Goal: Download file/media

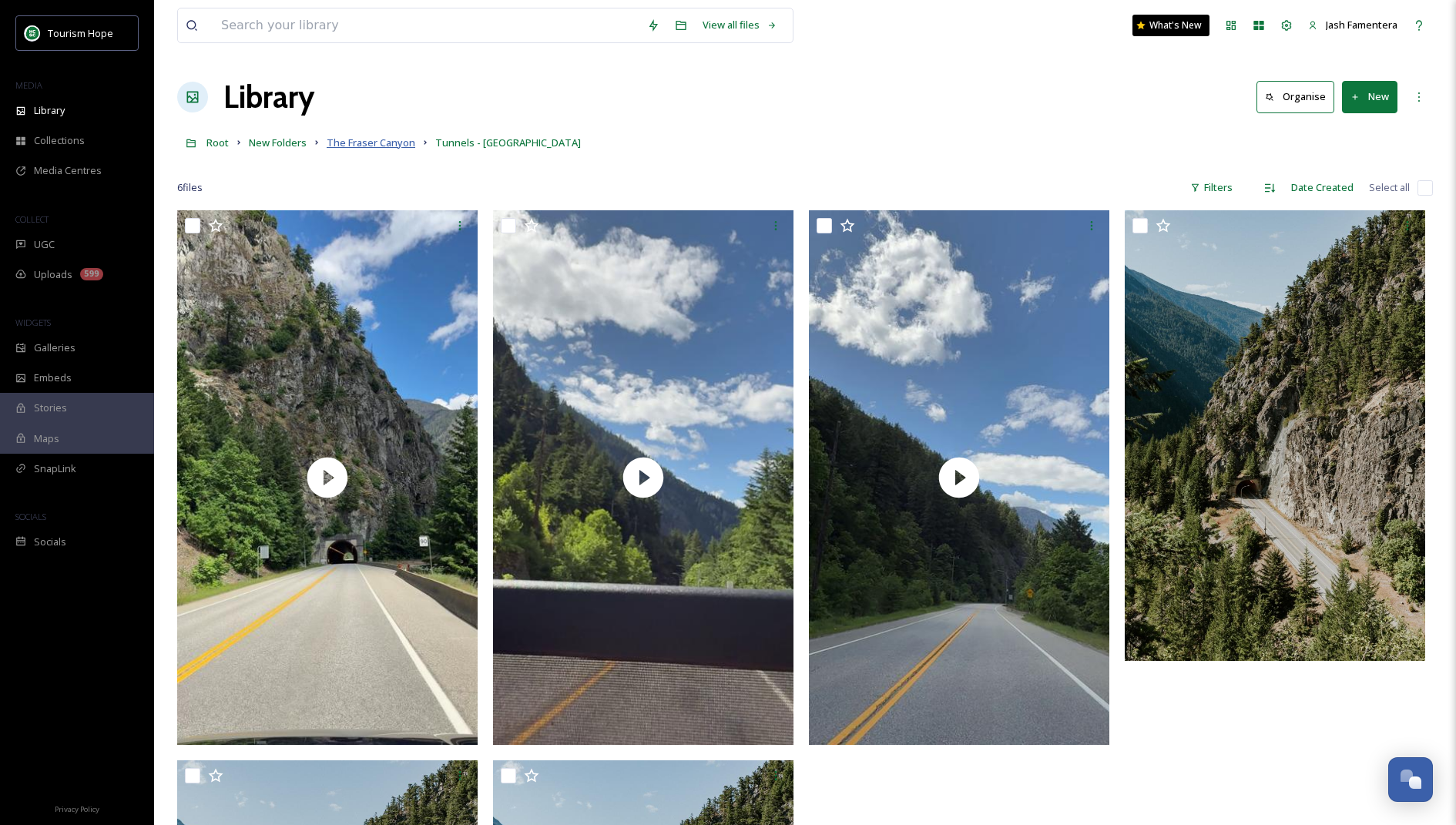
click at [347, 142] on span "The Fraser Canyon" at bounding box center [371, 142] width 88 height 14
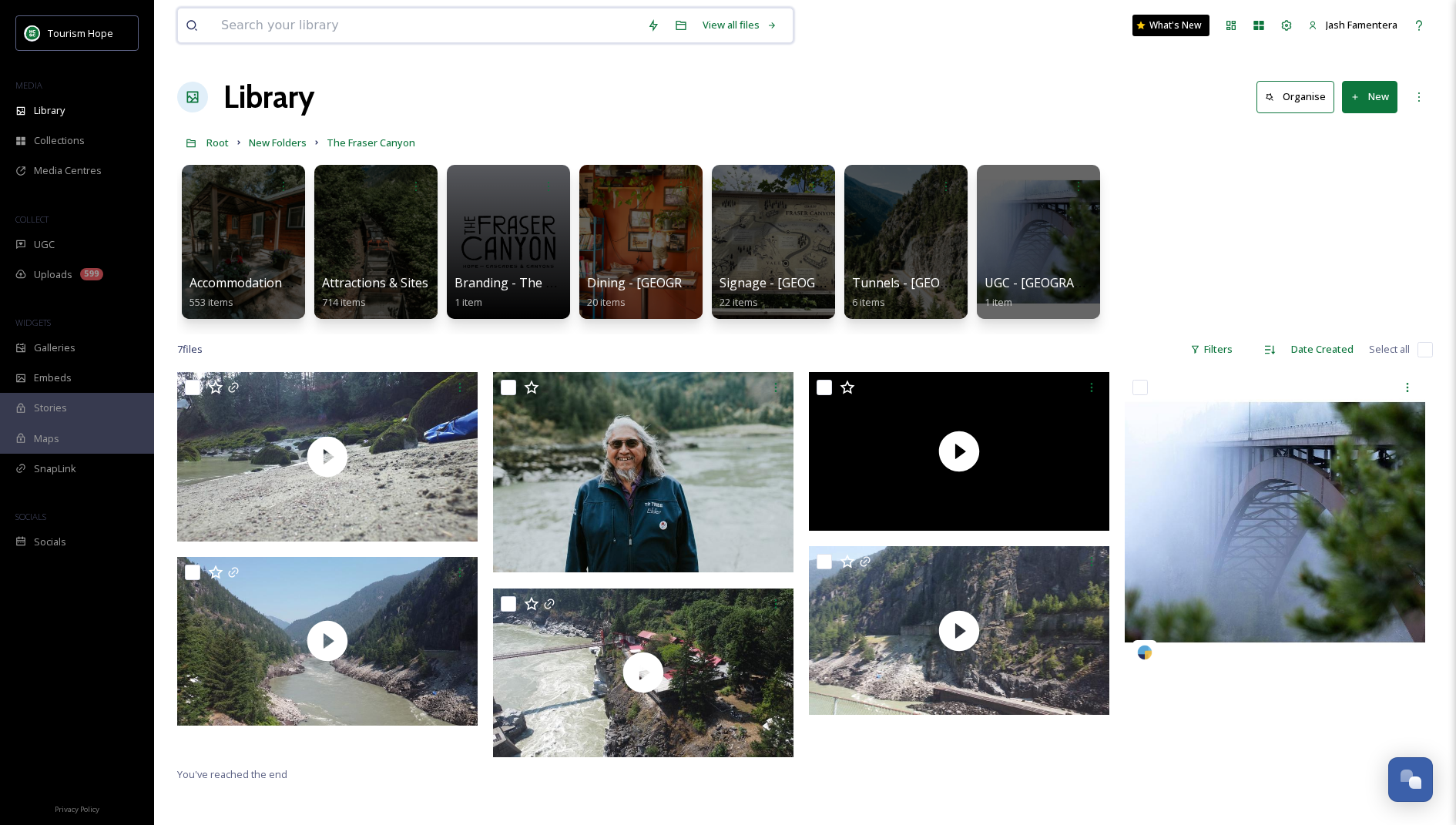
click at [403, 21] on input at bounding box center [427, 26] width 426 height 34
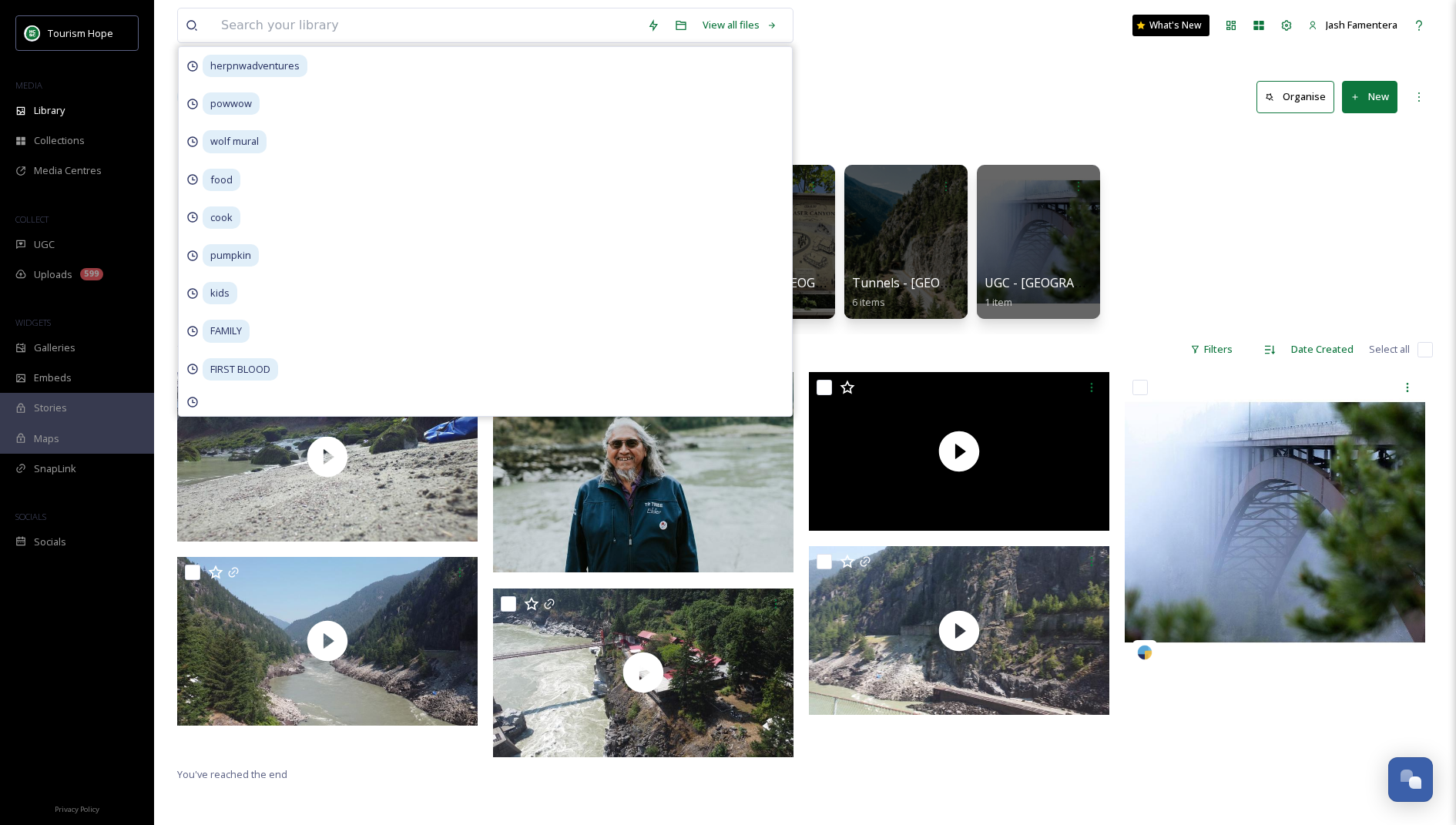
click at [961, 90] on div "Library Organise New" at bounding box center [805, 98] width 1256 height 46
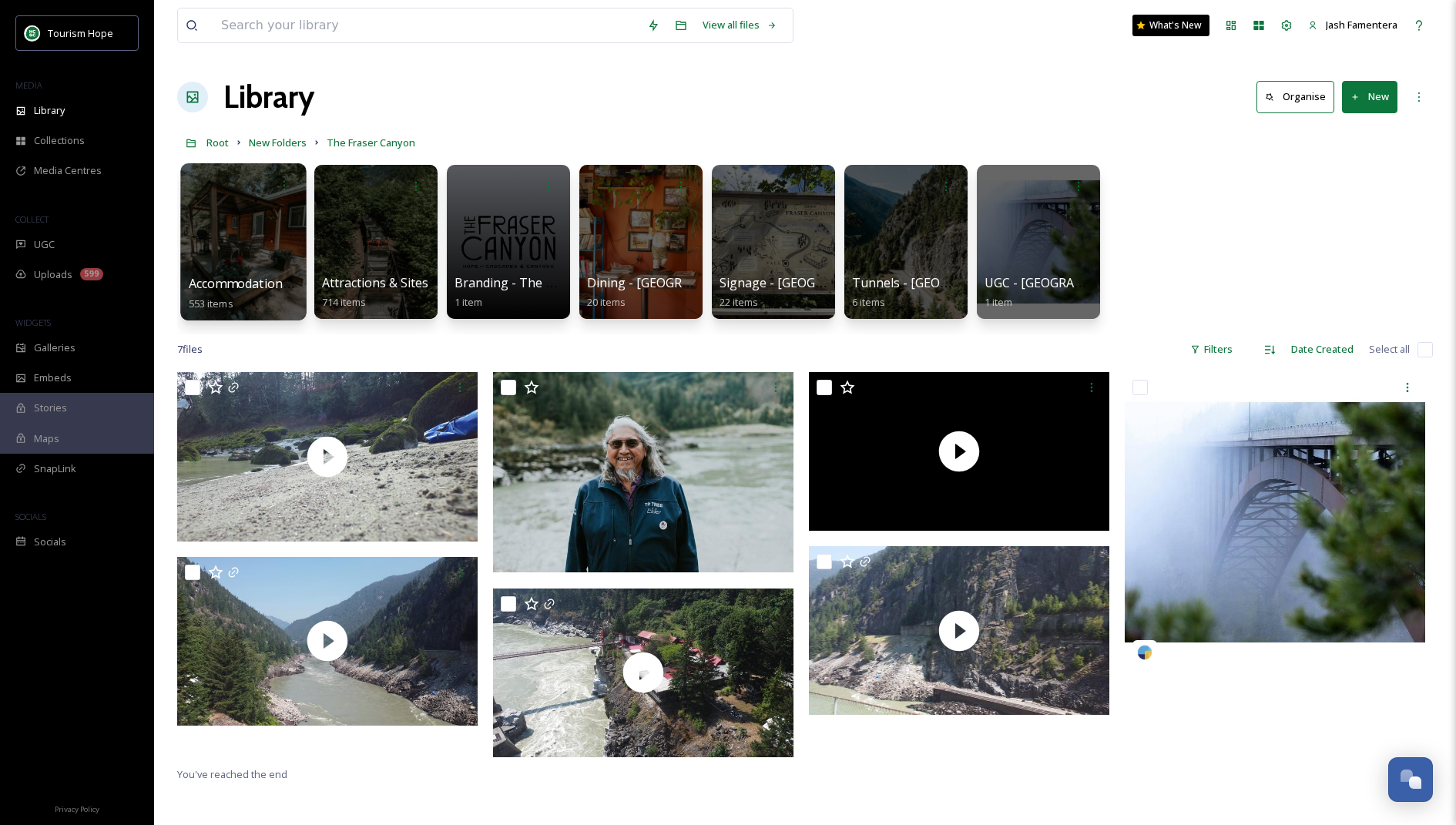
click at [224, 298] on span "553 items" at bounding box center [211, 303] width 45 height 14
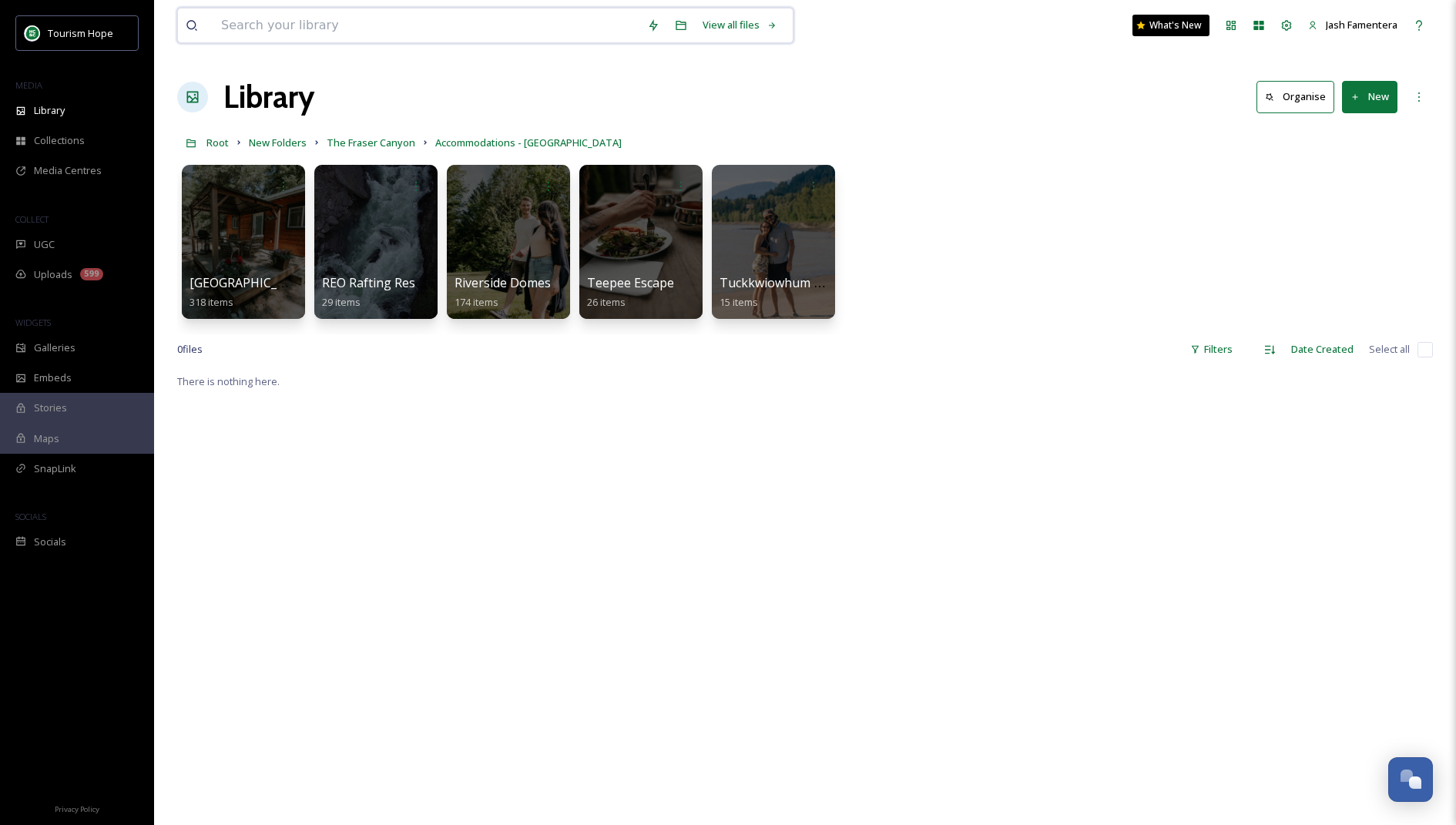
click at [372, 15] on input at bounding box center [427, 26] width 426 height 34
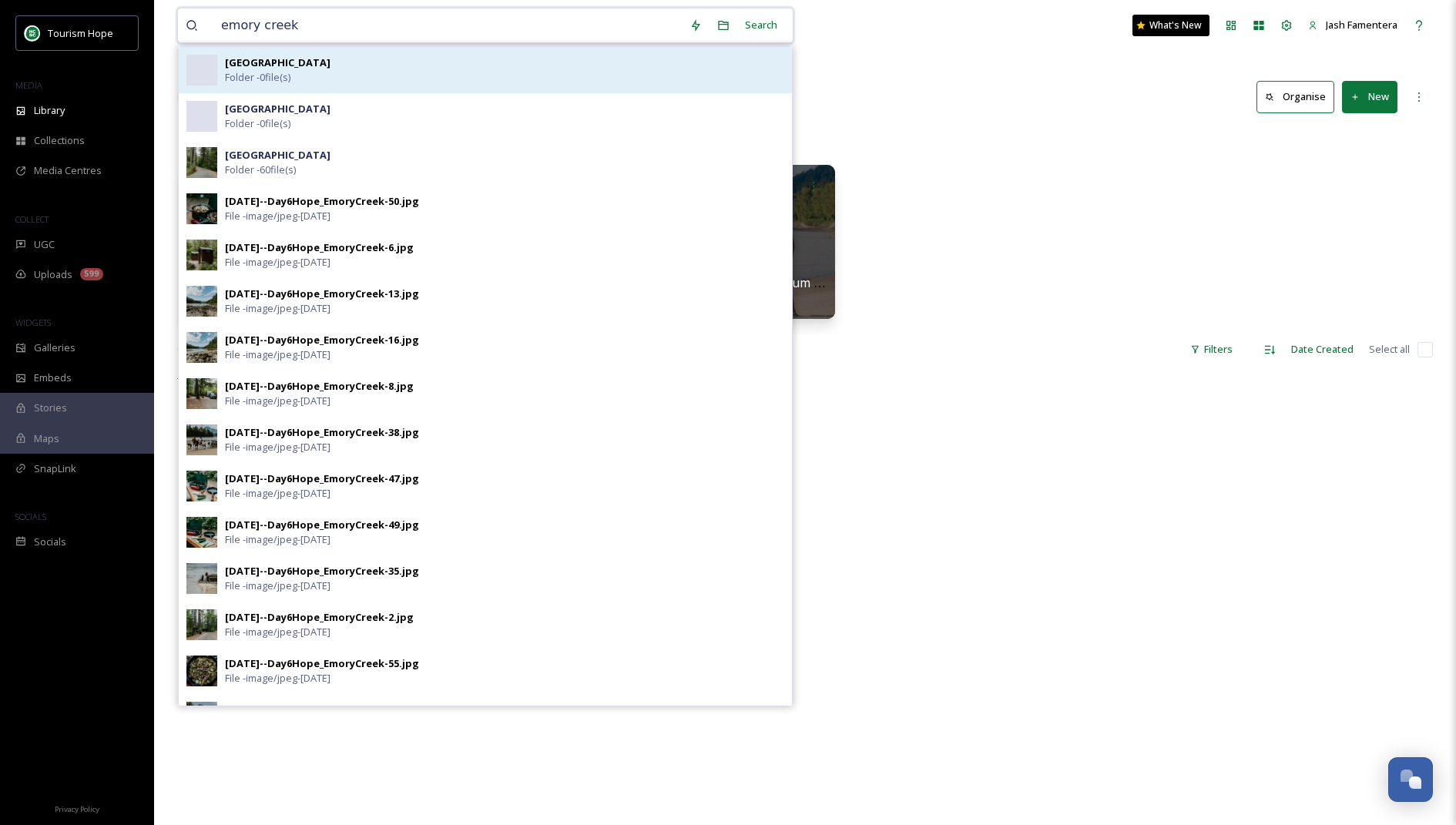
type input "emory creek"
click at [331, 62] on strong "Emory Creek Campground" at bounding box center [278, 63] width 105 height 14
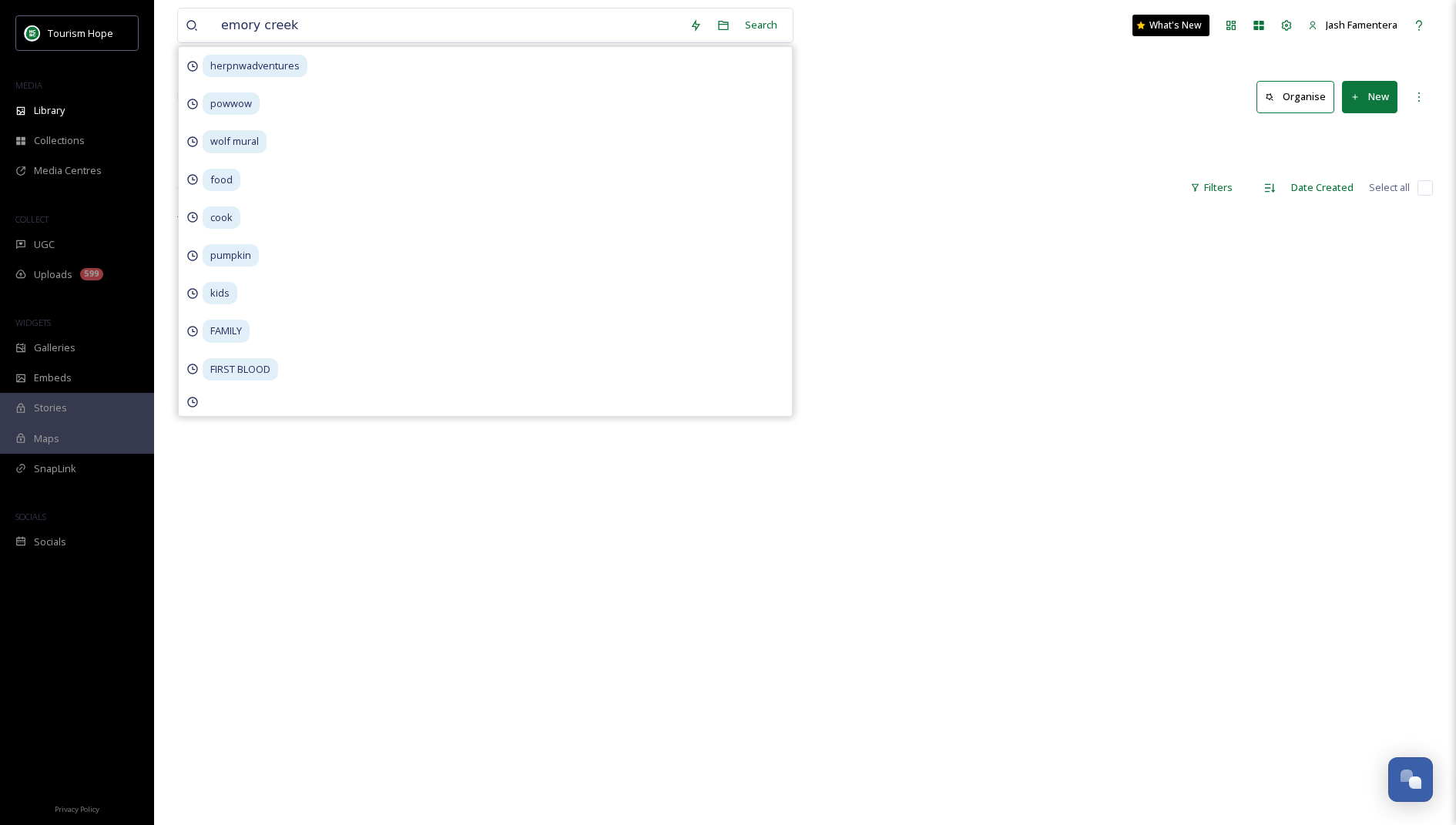
click at [838, 46] on div "emory creek Search herpnwadventures powwow wolf mural food cook pumpkin kids FA…" at bounding box center [805, 26] width 1256 height 51
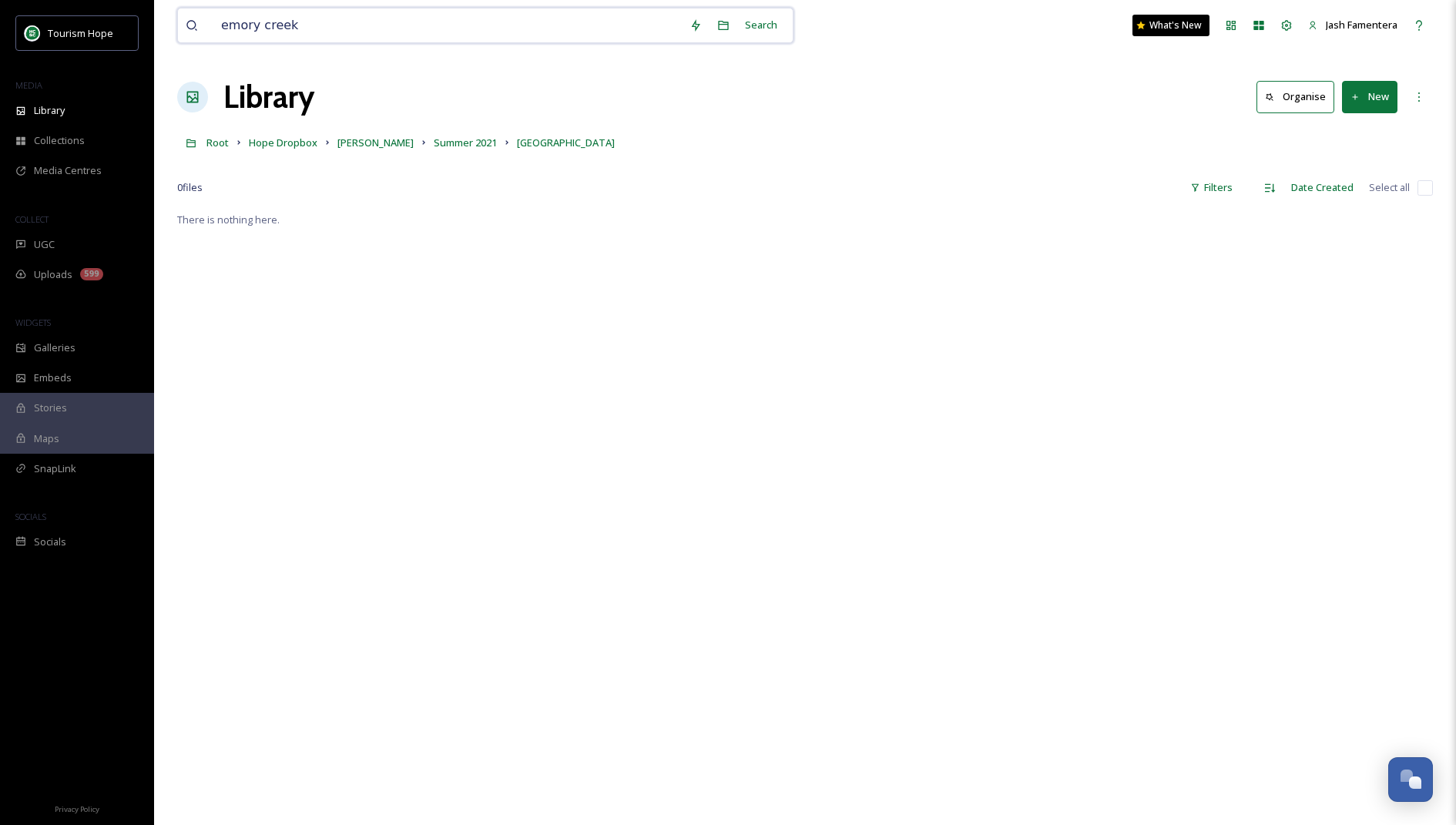
click at [574, 13] on input "emory creek" at bounding box center [447, 26] width 468 height 34
click at [776, 32] on div "Search" at bounding box center [761, 25] width 48 height 30
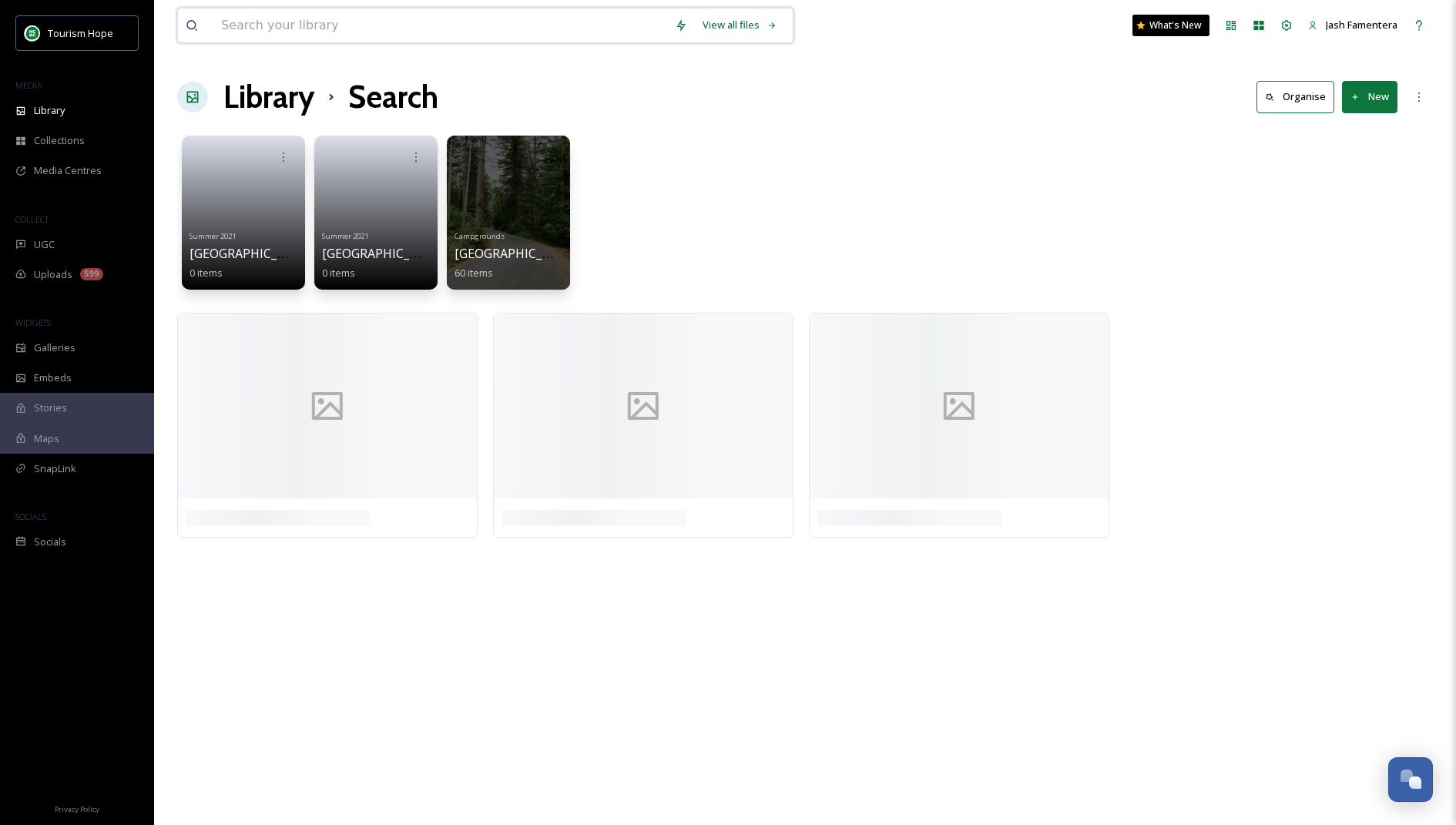
click at [508, 31] on input at bounding box center [440, 26] width 454 height 34
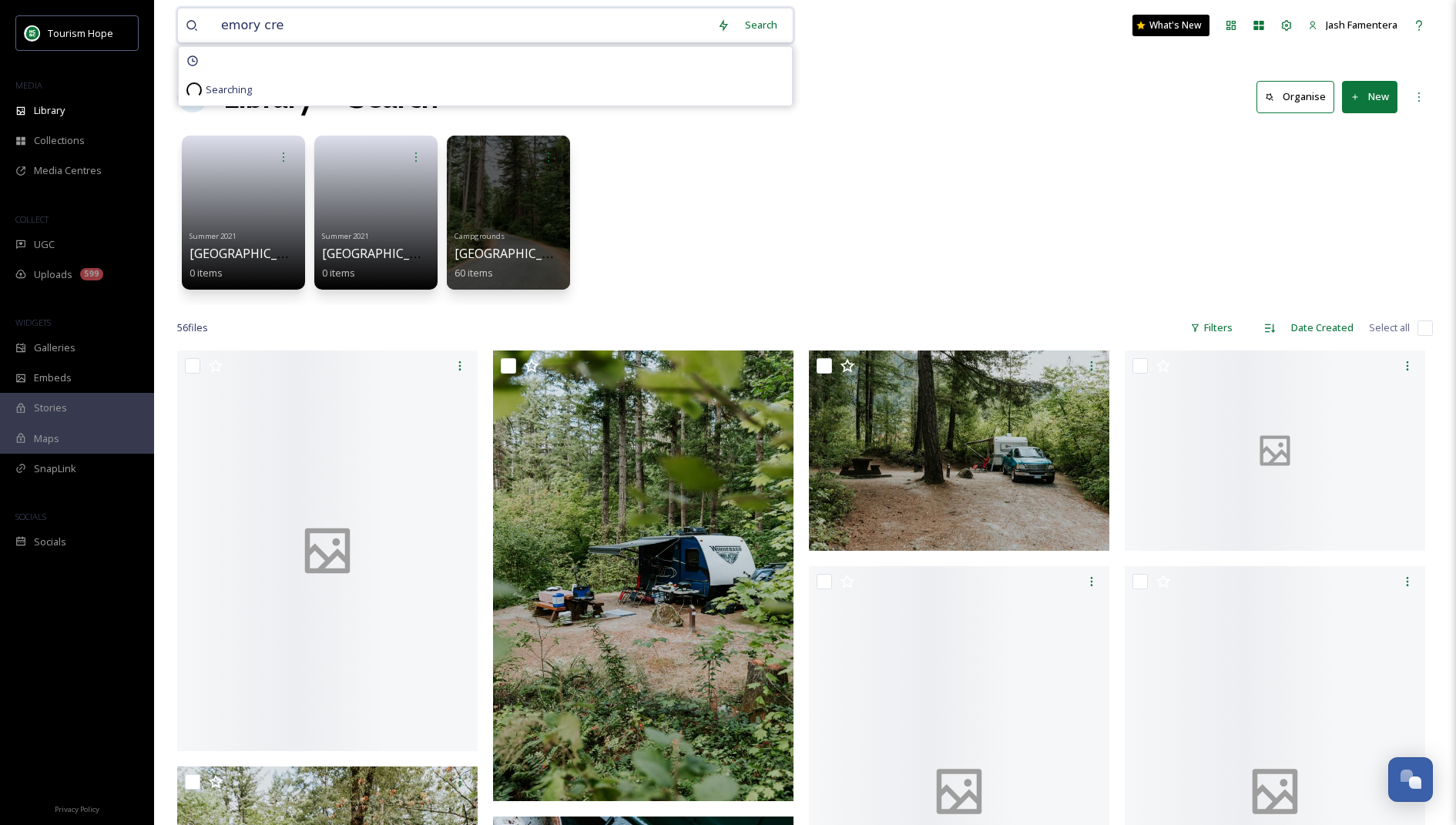
type input "emory cre"
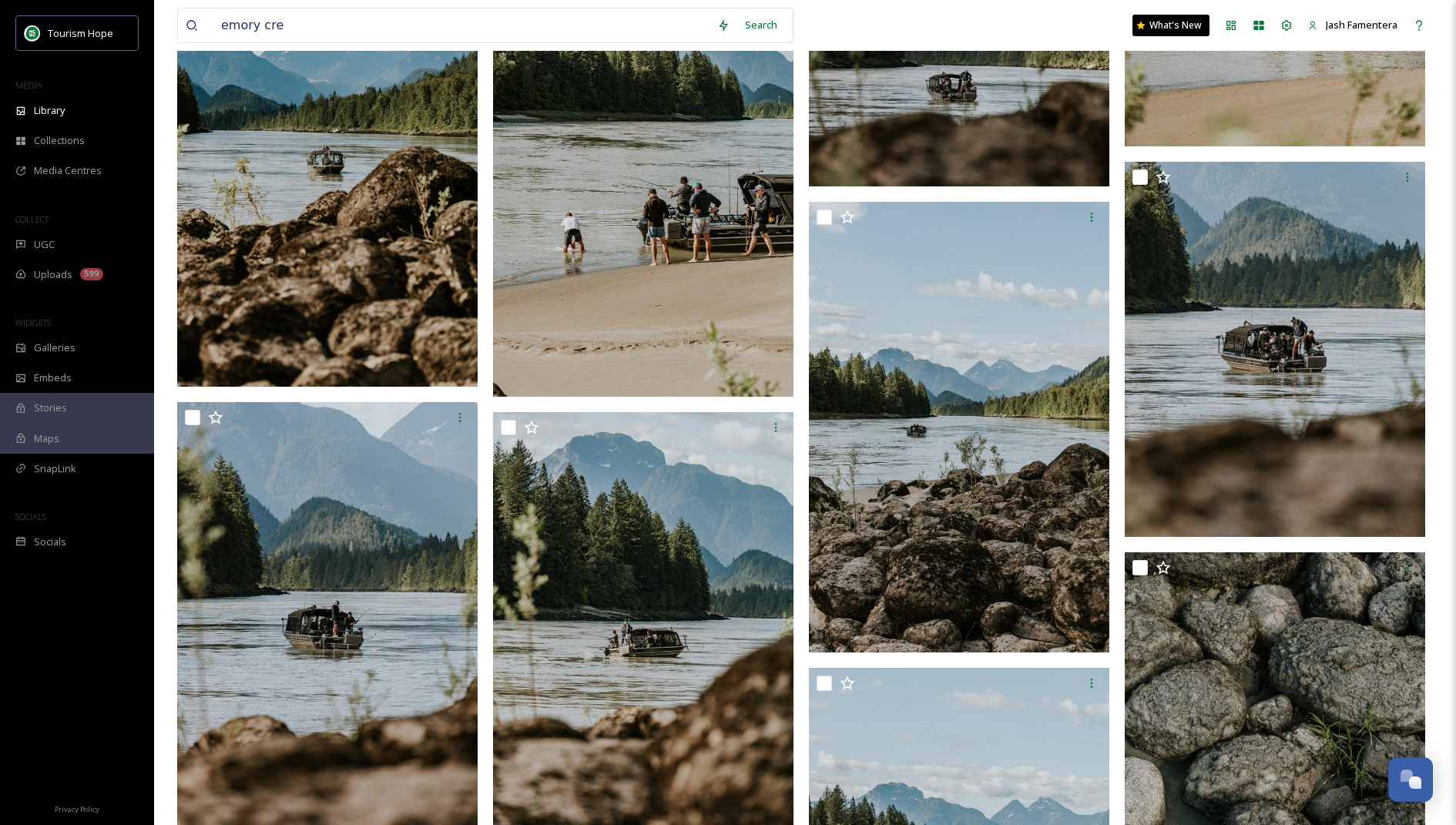
scroll to position [2876, 0]
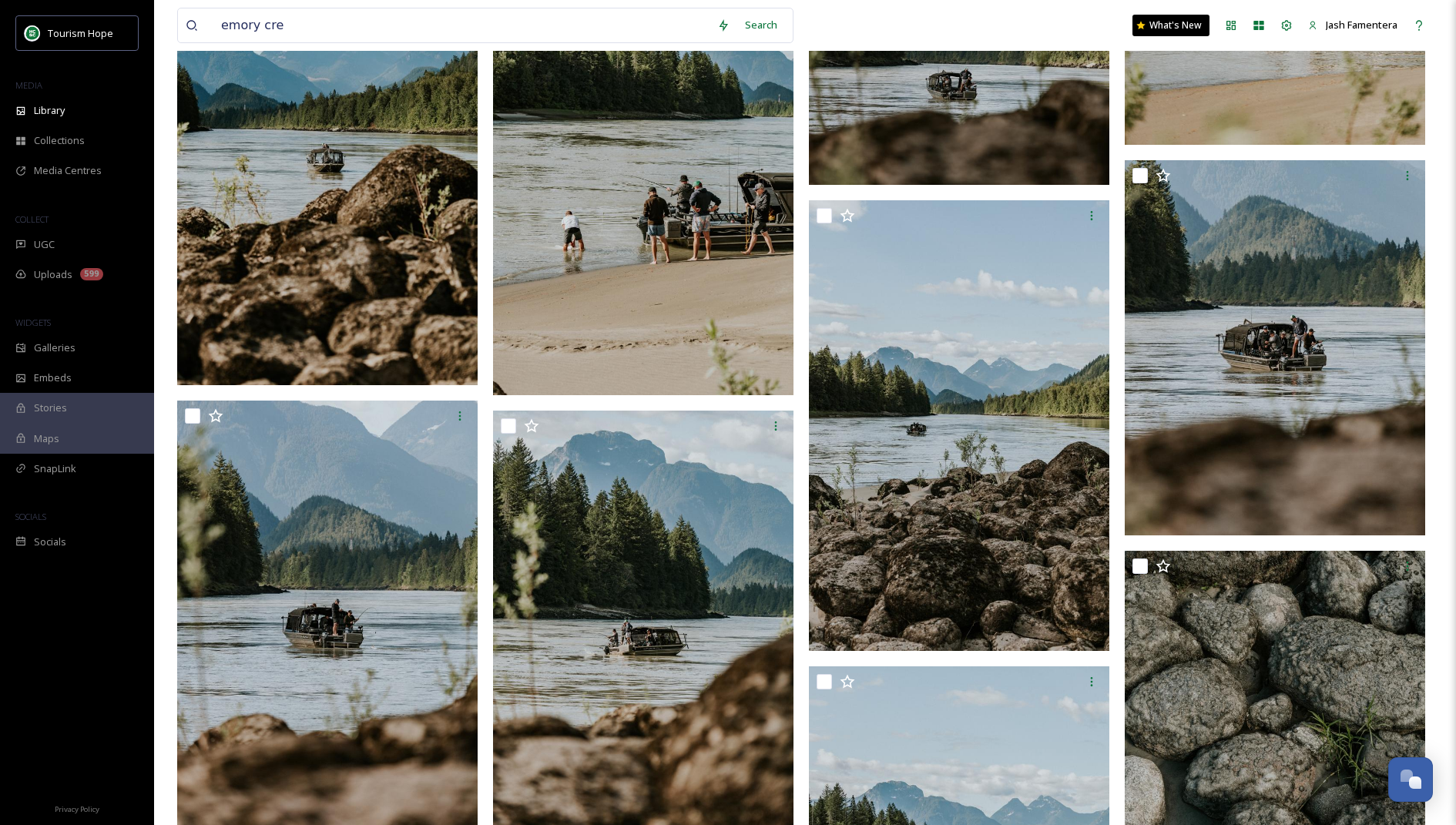
click at [629, 253] on img at bounding box center [643, 169] width 300 height 450
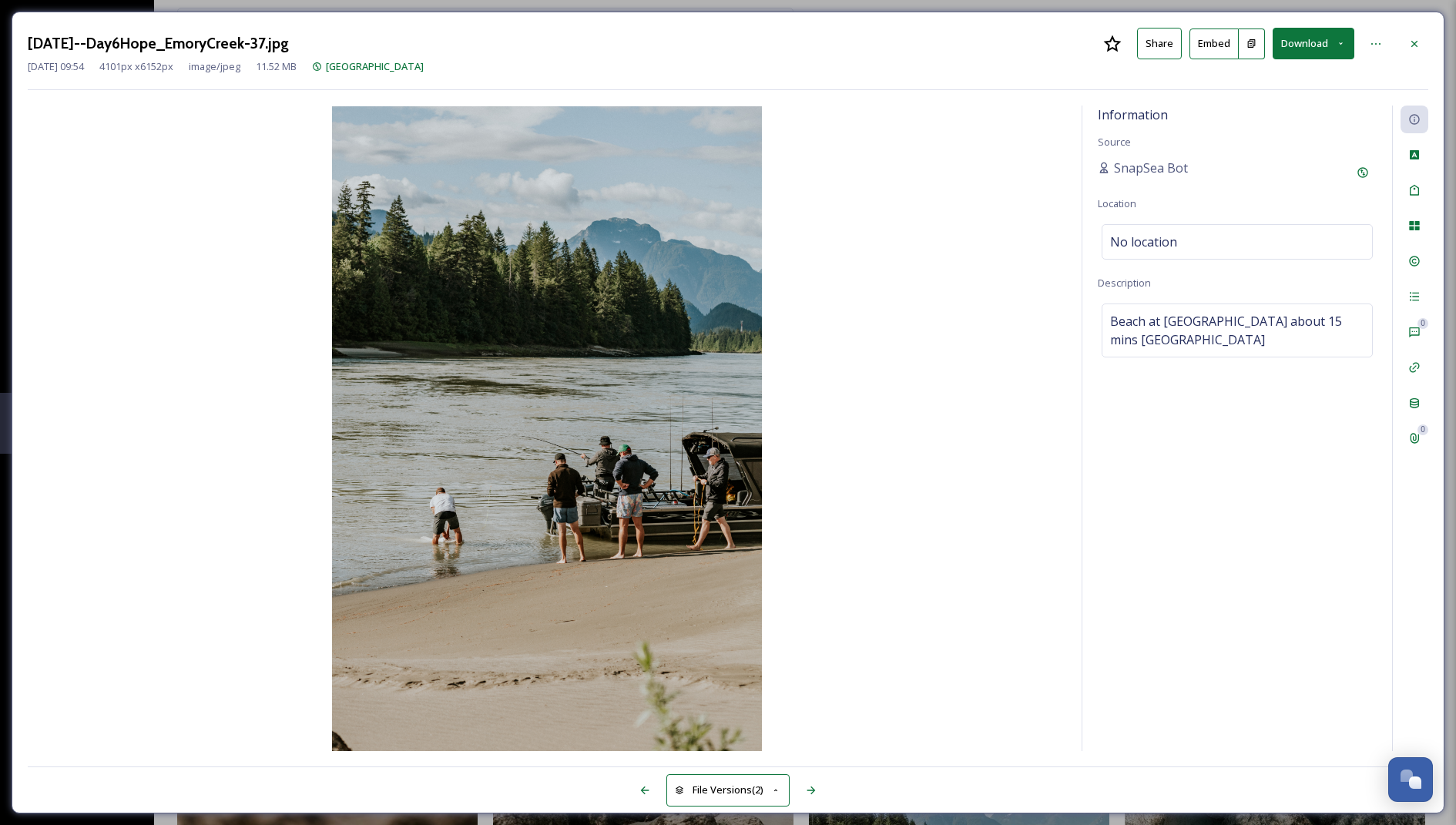
click at [1314, 33] on button "Download" at bounding box center [1313, 43] width 81 height 32
click at [1235, 109] on span "Download Large (1333 x 2000)" at bounding box center [1267, 108] width 135 height 15
click at [1414, 33] on div at bounding box center [1414, 44] width 28 height 28
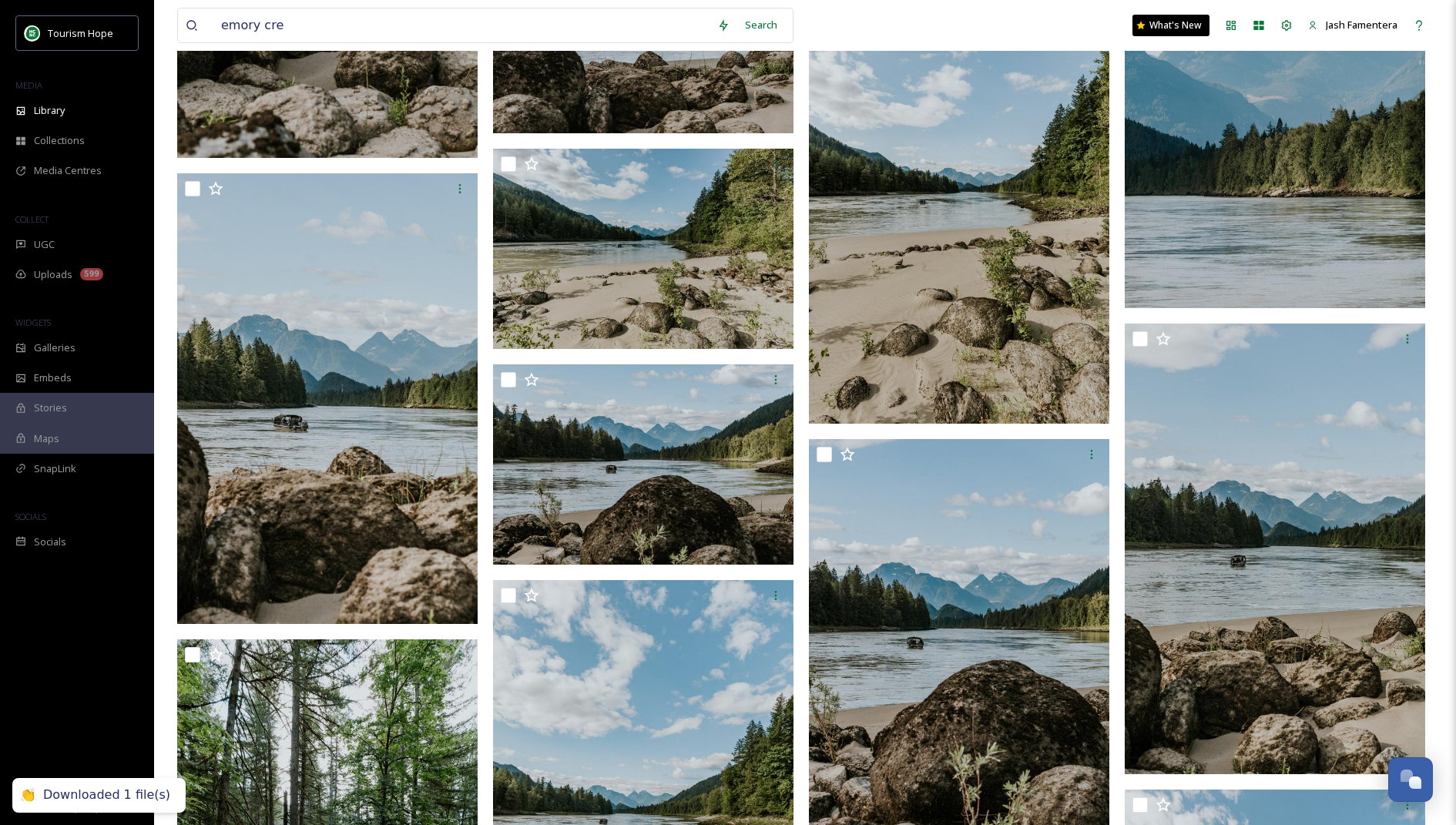
scroll to position [4003, 0]
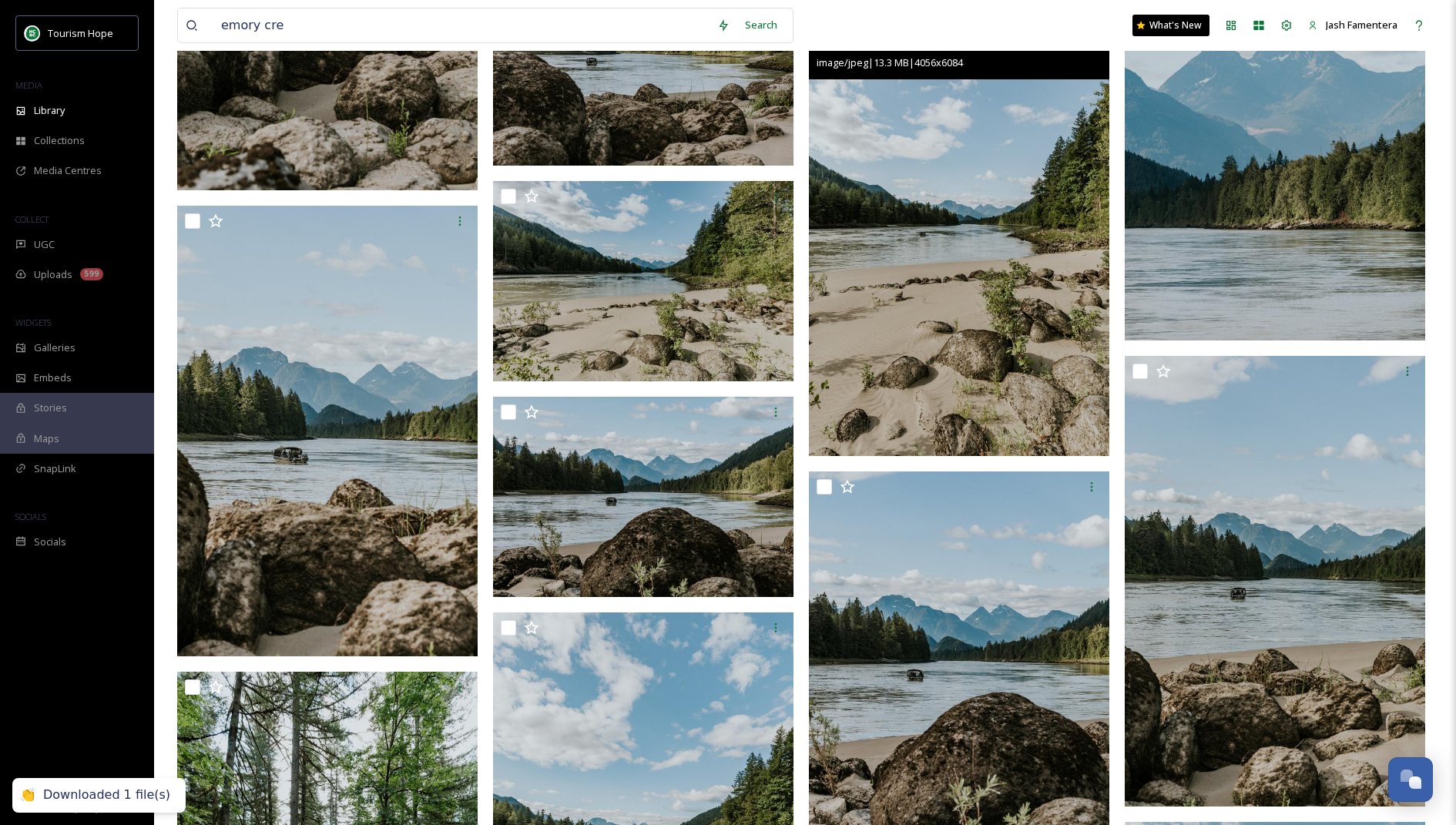
click at [1007, 178] on img at bounding box center [959, 231] width 300 height 450
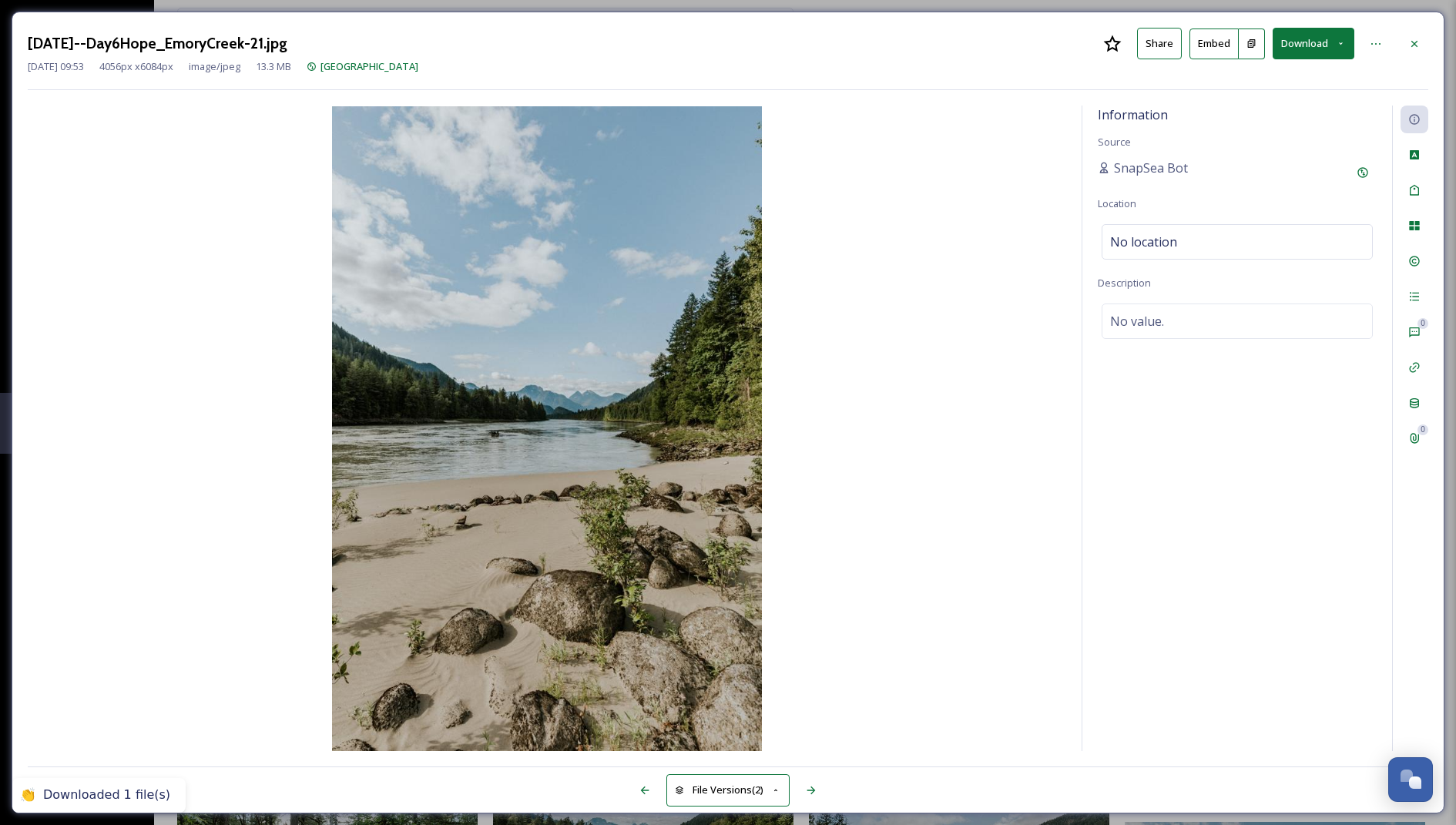
click at [1338, 46] on icon at bounding box center [1340, 43] width 10 height 10
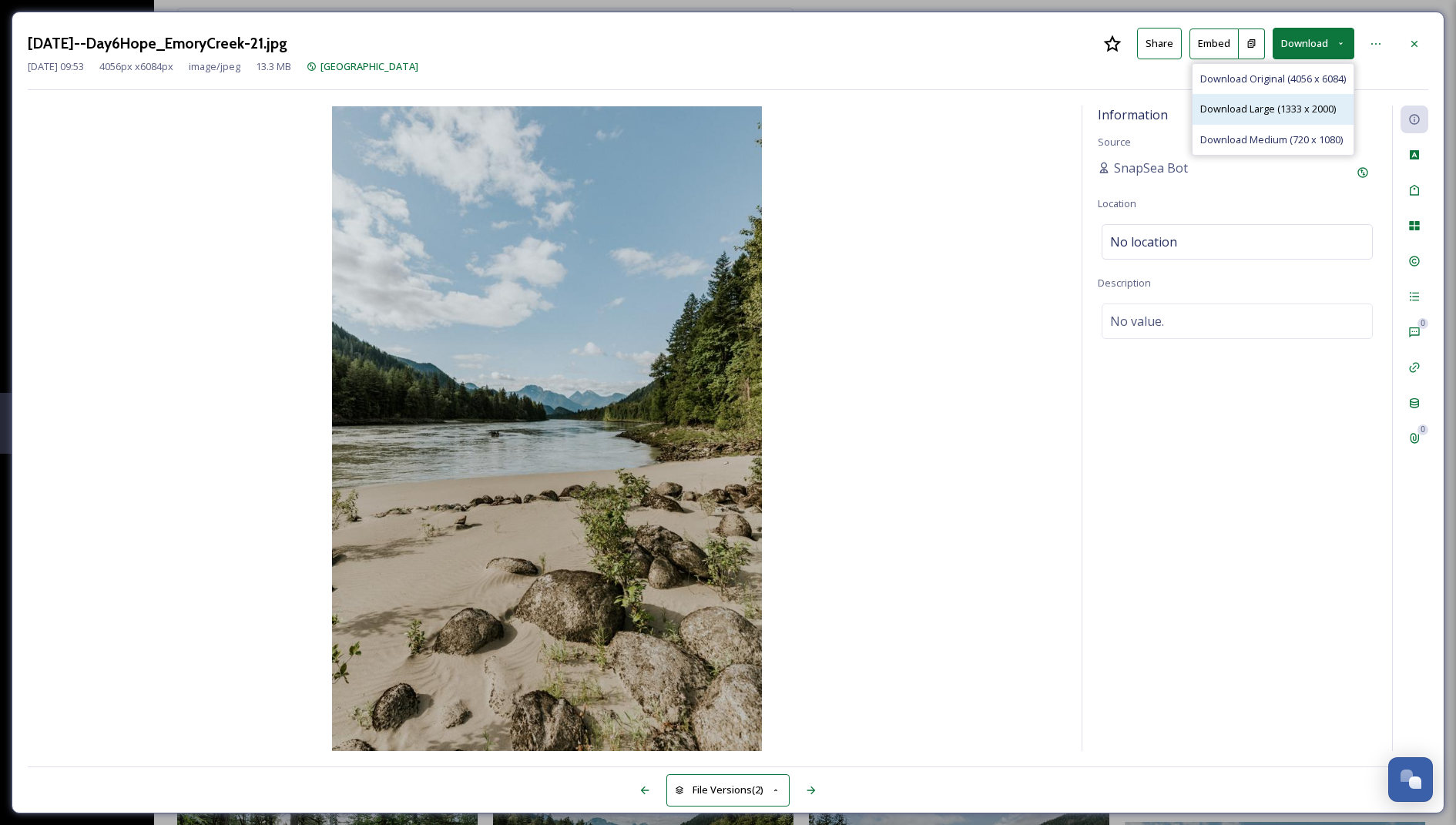
click at [1293, 105] on span "Download Large (1333 x 2000)" at bounding box center [1267, 108] width 135 height 15
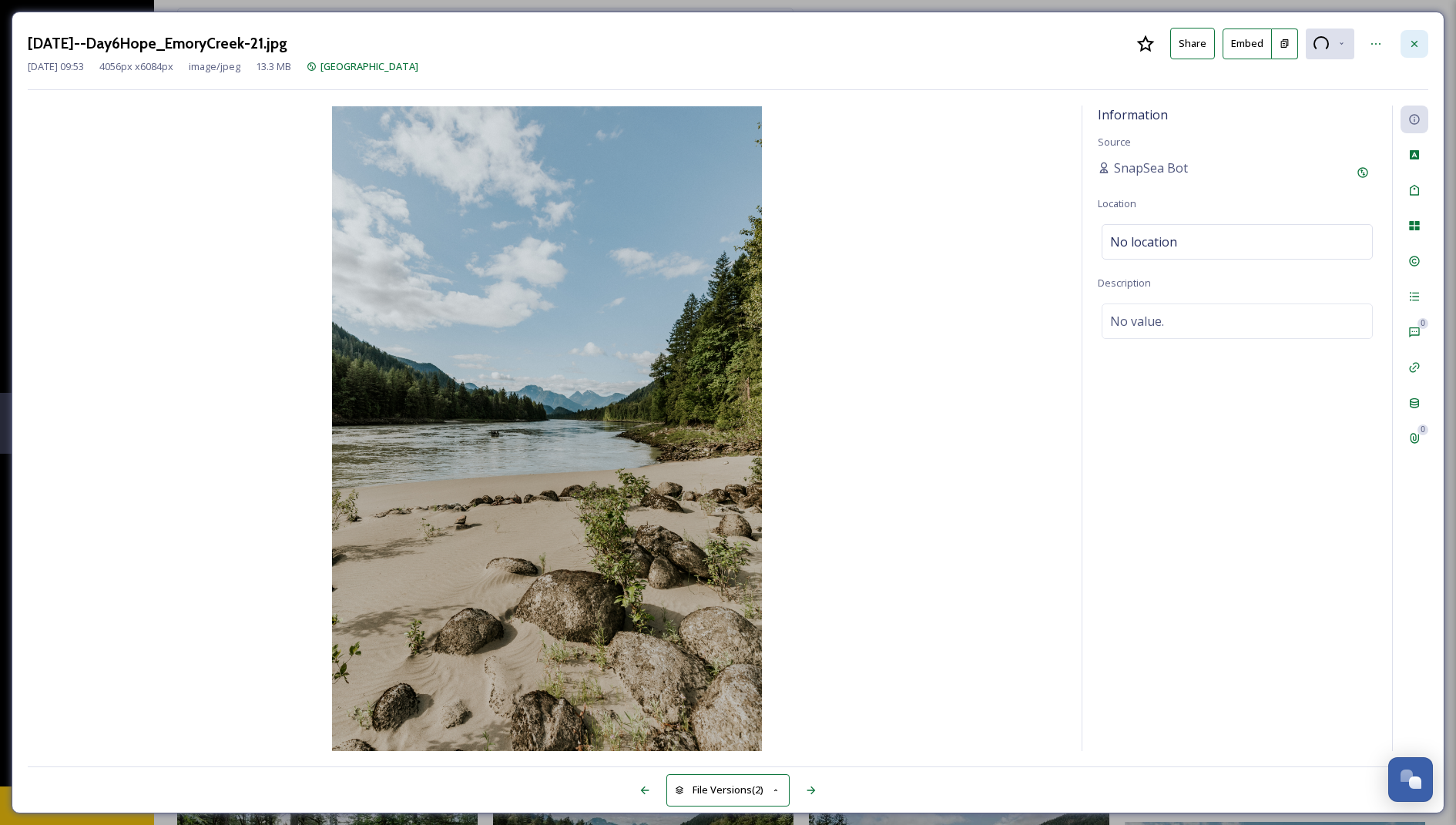
click at [1412, 43] on icon at bounding box center [1414, 44] width 12 height 12
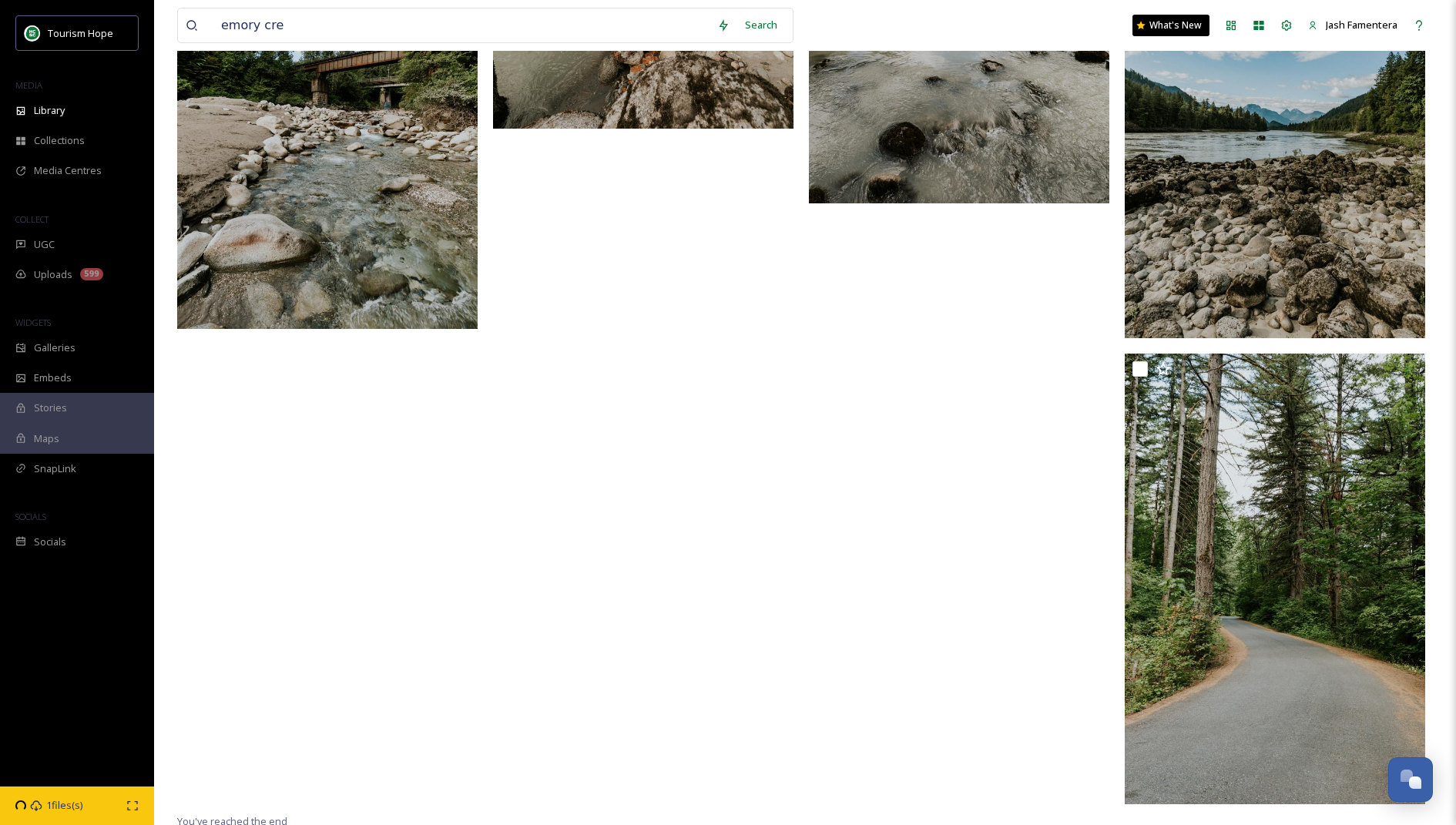
scroll to position [5407, 0]
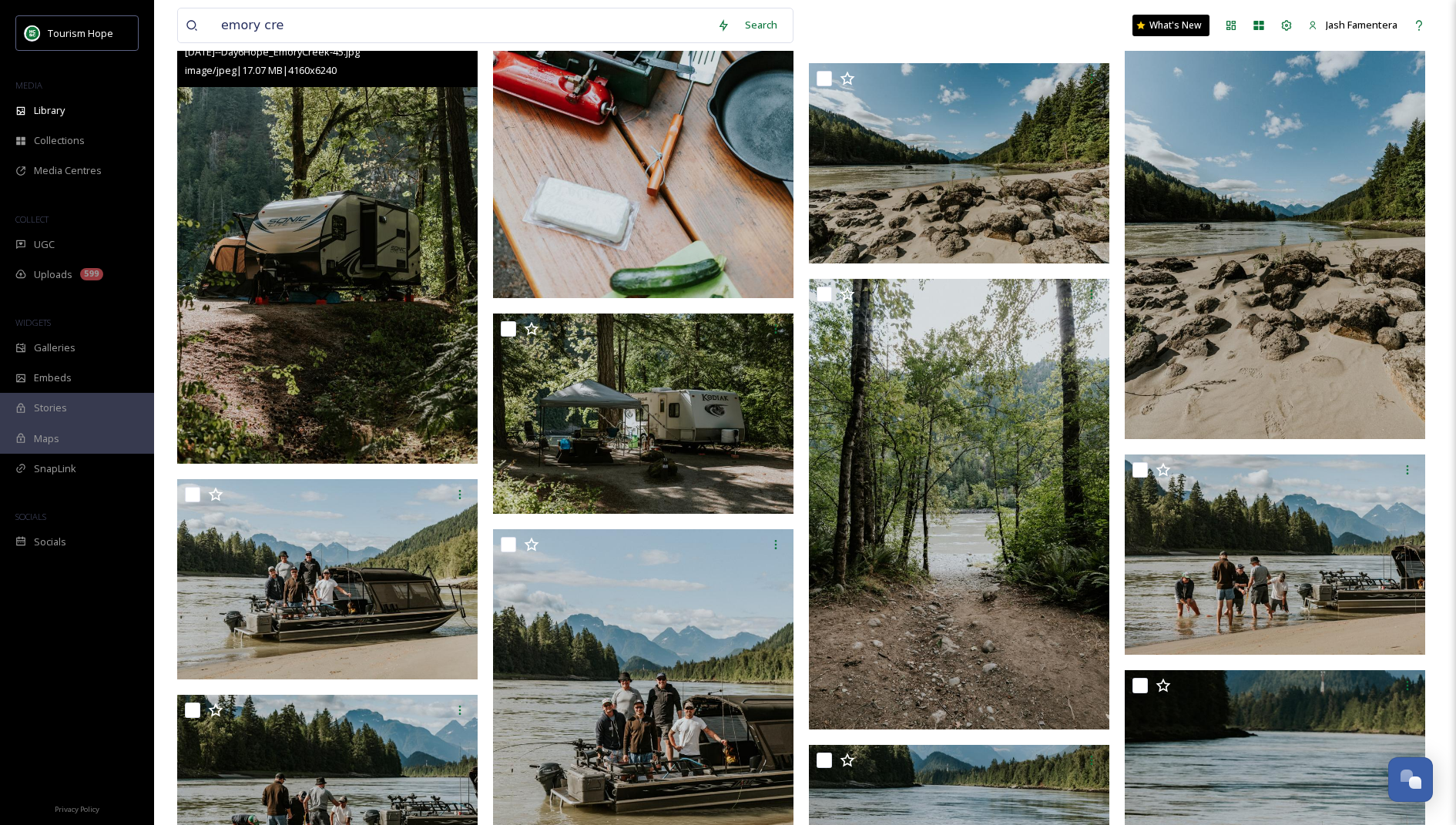
click at [362, 240] on img at bounding box center [327, 238] width 300 height 450
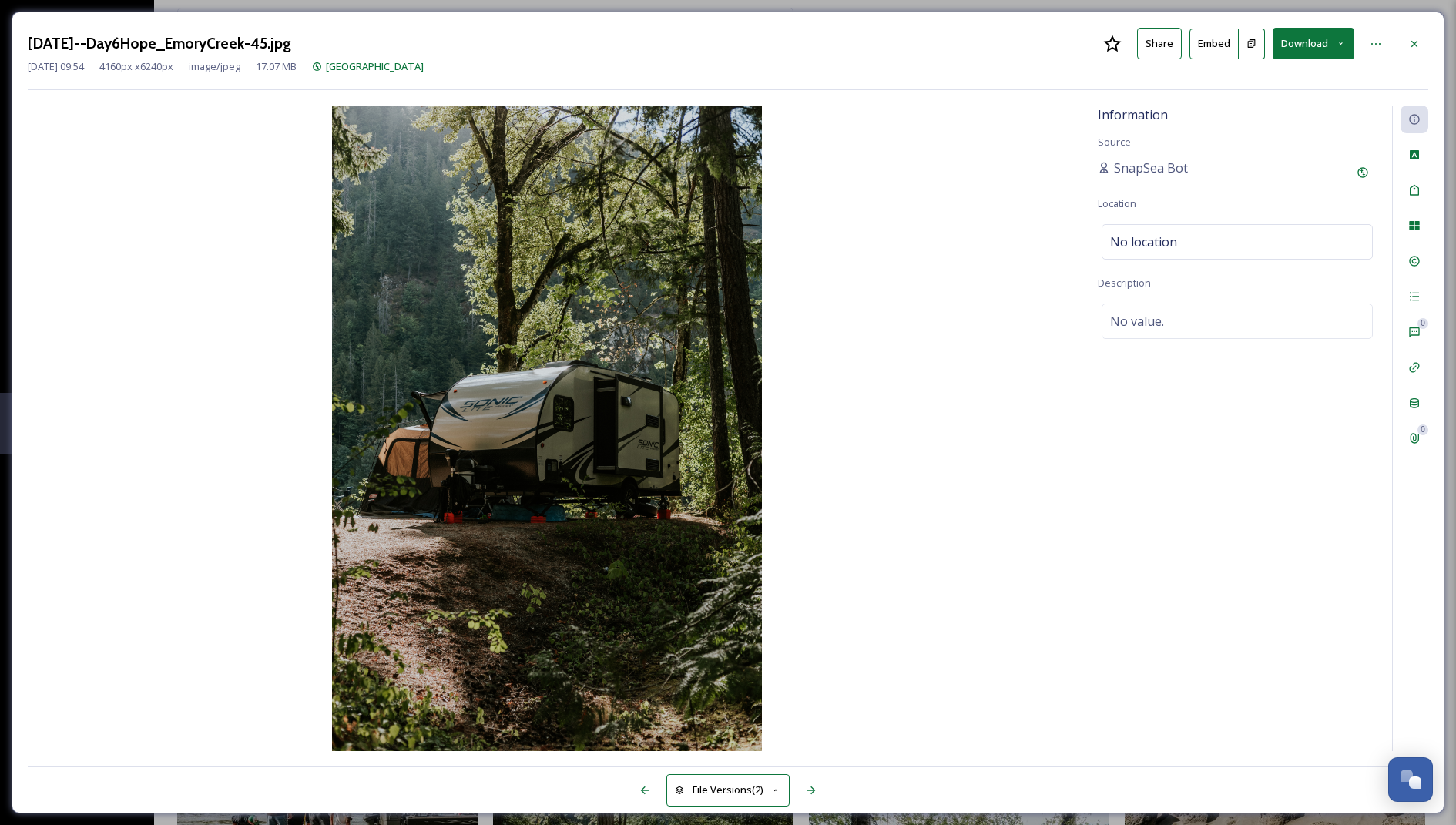
click at [1312, 39] on button "Download" at bounding box center [1313, 43] width 81 height 32
click at [1286, 112] on span "Download Large (1333 x 2000)" at bounding box center [1267, 108] width 135 height 15
click at [1415, 43] on icon at bounding box center [1414, 43] width 6 height 6
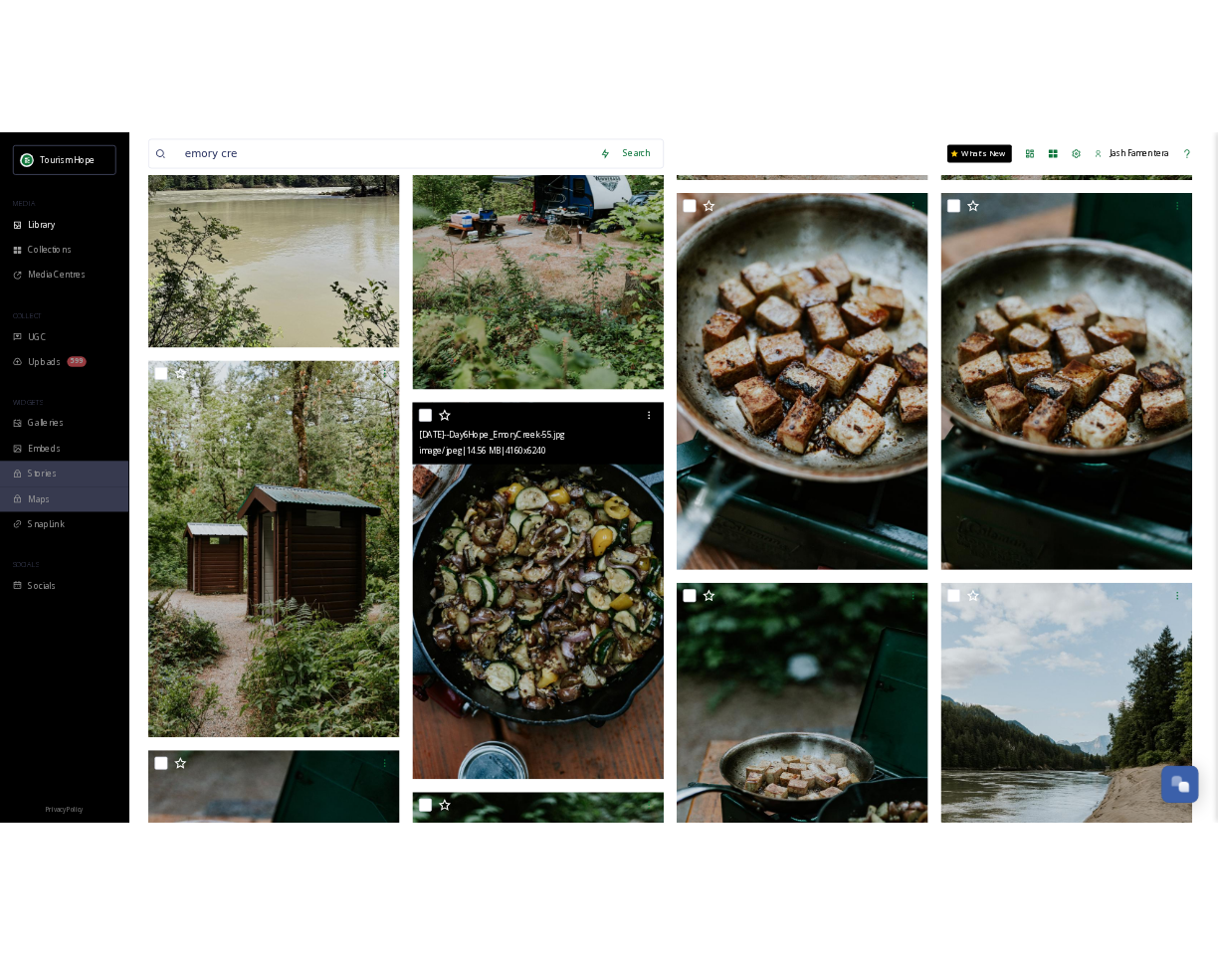
scroll to position [431, 0]
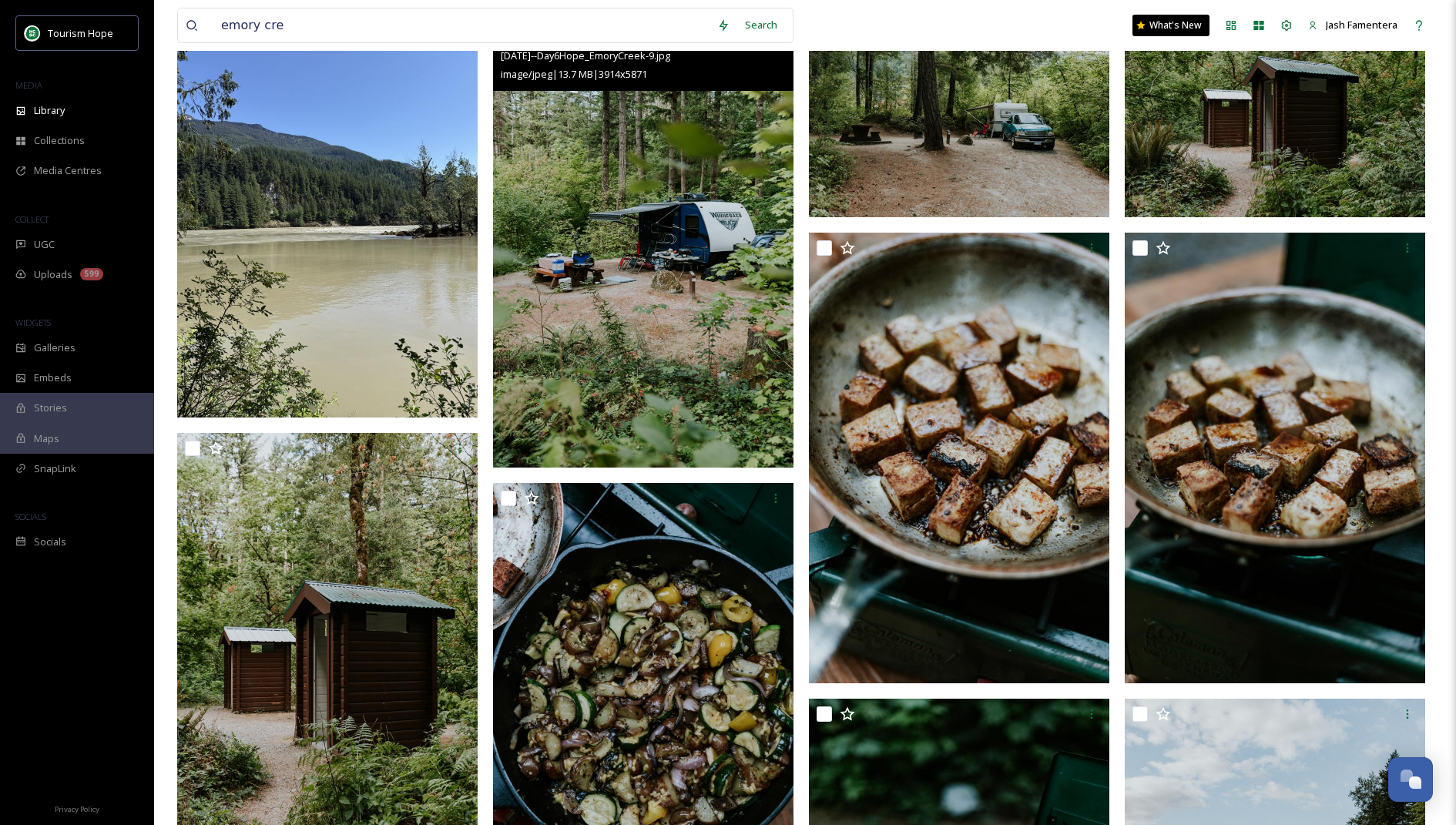
click at [663, 322] on img at bounding box center [643, 242] width 300 height 450
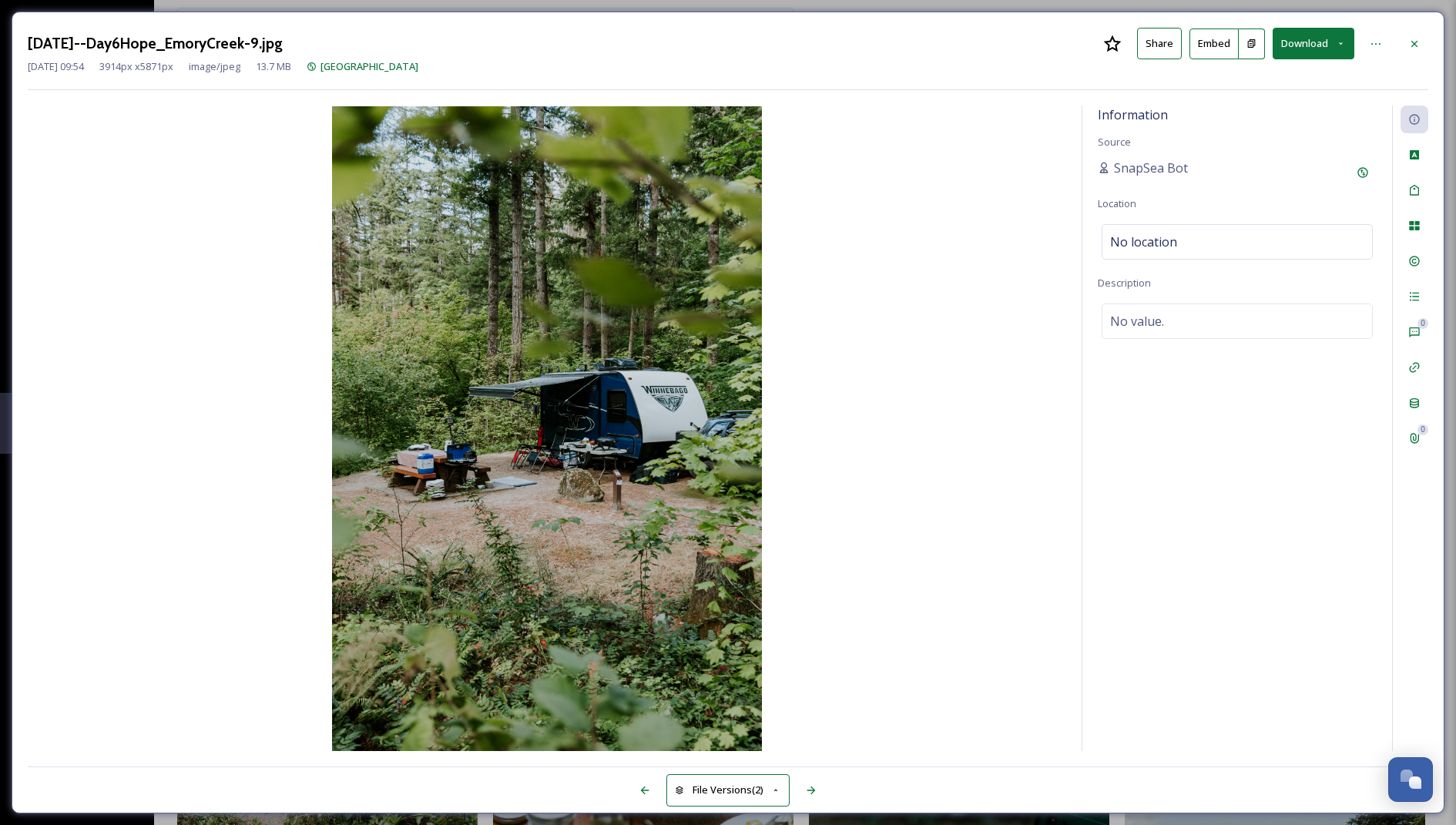
click at [1307, 50] on button "Download" at bounding box center [1313, 43] width 81 height 32
click at [1254, 116] on div "Download Large (1333 x 2000)" at bounding box center [1273, 108] width 161 height 30
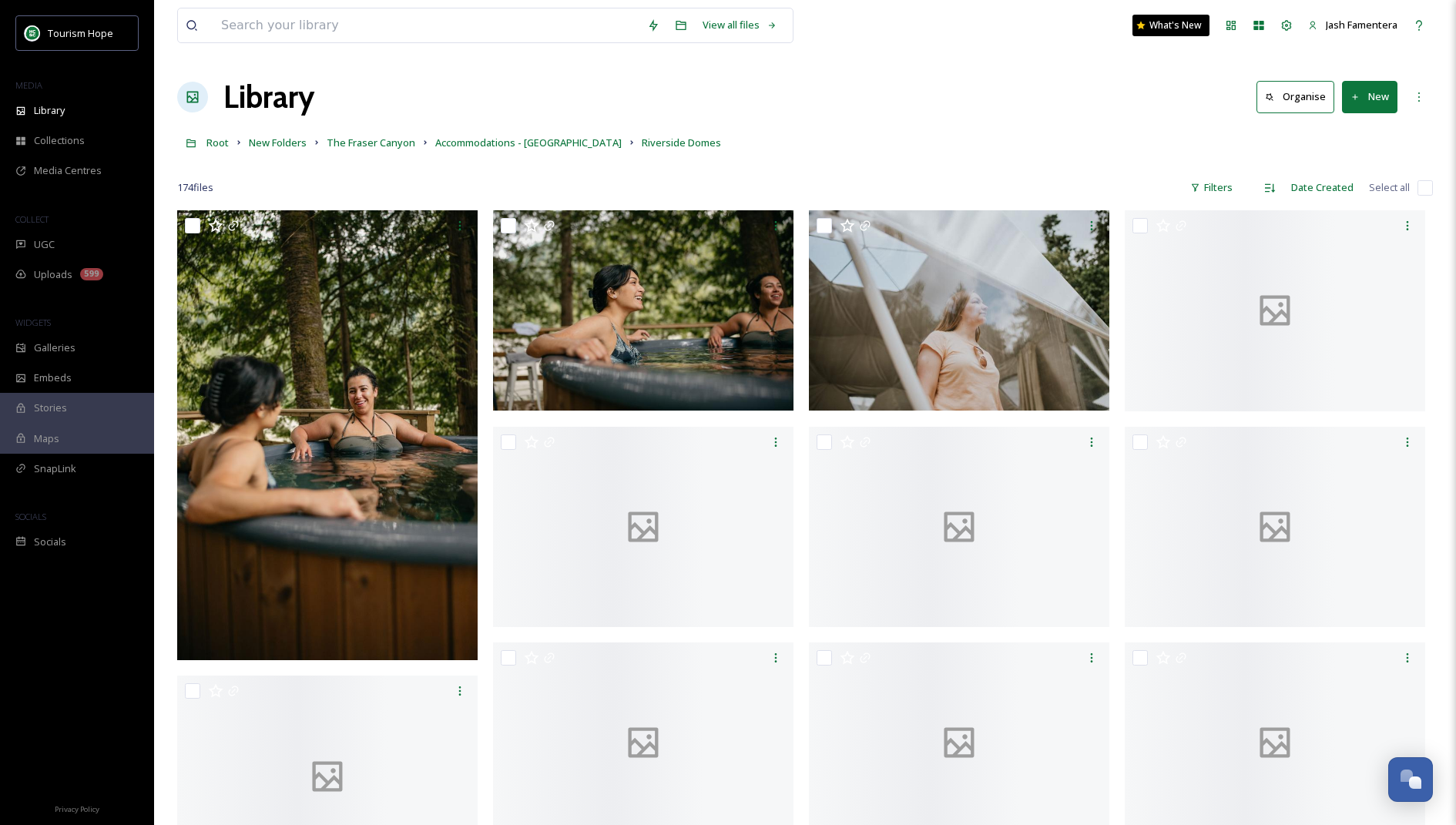
scroll to position [8232, 0]
